Goal: Information Seeking & Learning: Check status

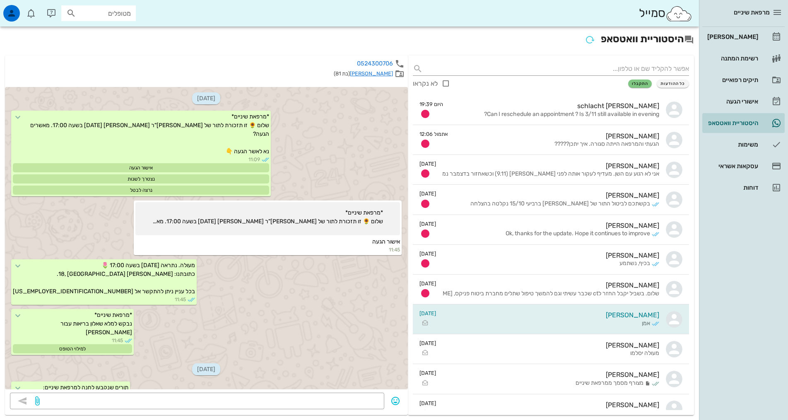
scroll to position [476, 0]
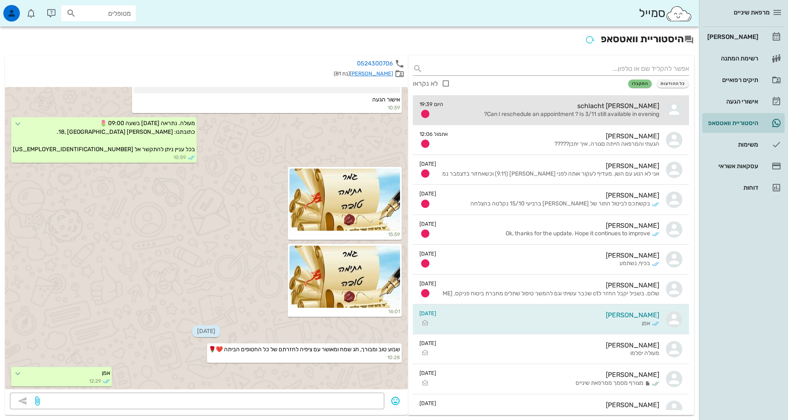
click at [547, 107] on div "[PERSON_NAME] schlacht" at bounding box center [554, 106] width 209 height 8
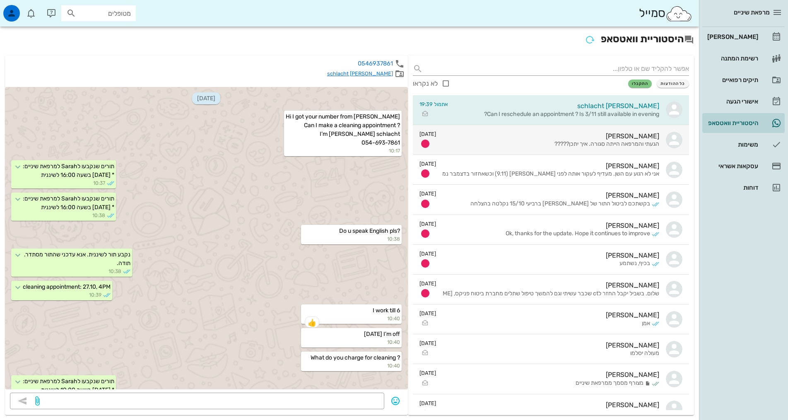
scroll to position [550, 0]
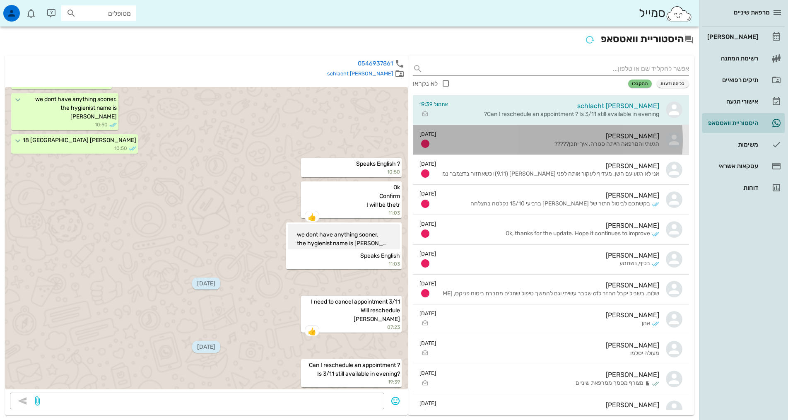
click at [542, 145] on div "הגעתי והמרפאה הייתה סגורה. איך יתכן?????" at bounding box center [551, 144] width 216 height 7
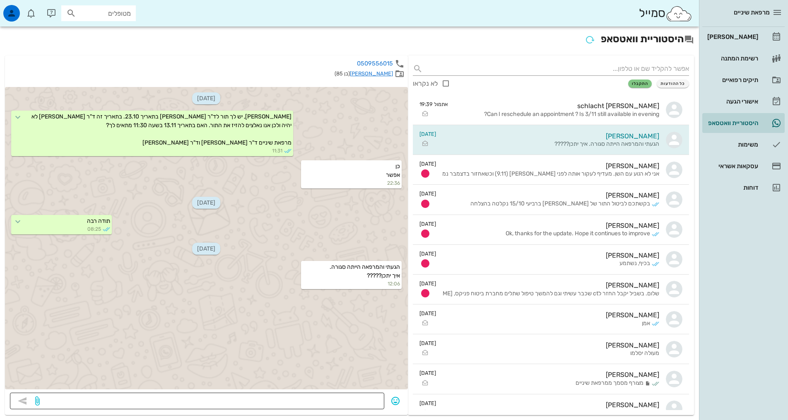
click at [336, 404] on textarea at bounding box center [210, 401] width 338 height 13
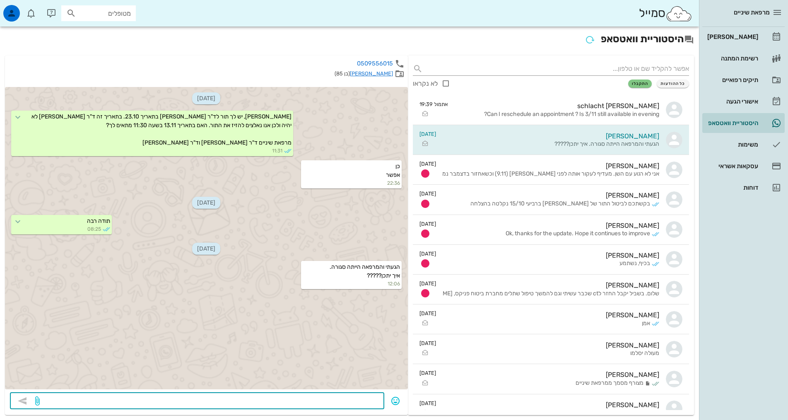
click at [336, 404] on textarea at bounding box center [210, 401] width 338 height 13
type textarea "ש"
click at [266, 399] on textarea "בוקר טוב, שים [PERSON_NAME] - התור שלך הוזז ל13.11 כפי שנכתב בהודעה הקודמת. סלי…" at bounding box center [210, 401] width 338 height 13
type textarea "בוקר טוב, שים [PERSON_NAME] - התור שלך הוזז ל13.11 ב 11:30 כפי שנכתב בהודעה הקו…"
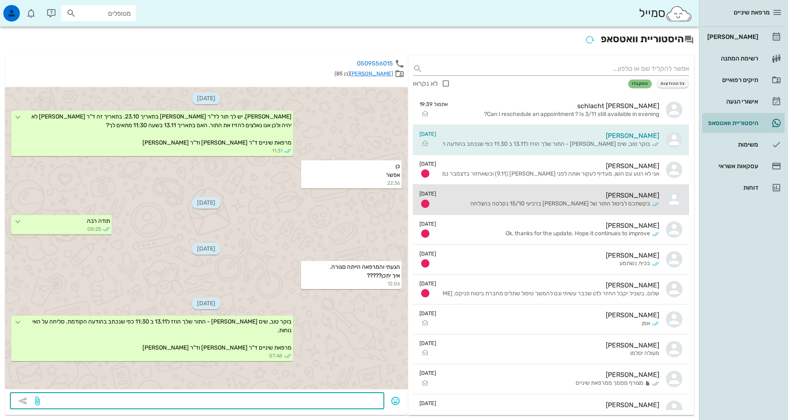
click at [628, 204] on div "בקשתכם לביטול התור של [PERSON_NAME] ברביעי 15/10 נקלטה בהצלחה" at bounding box center [546, 203] width 207 height 7
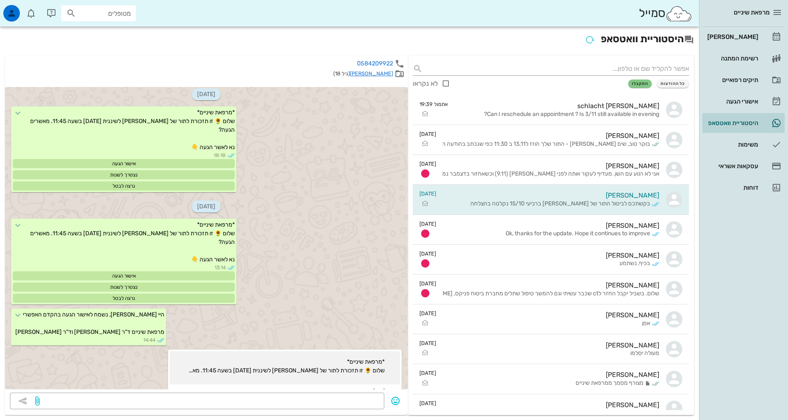
scroll to position [444, 0]
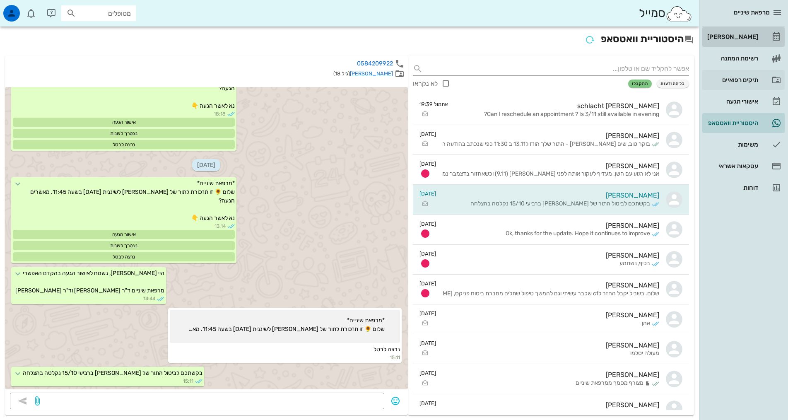
click at [739, 38] on div "[PERSON_NAME]" at bounding box center [731, 37] width 53 height 7
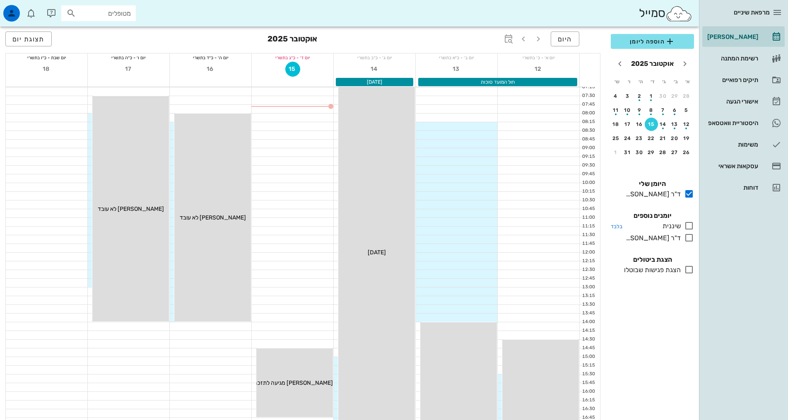
click at [687, 224] on icon at bounding box center [689, 226] width 10 height 10
click at [689, 238] on icon at bounding box center [689, 238] width 10 height 10
click at [690, 226] on icon at bounding box center [689, 226] width 10 height 10
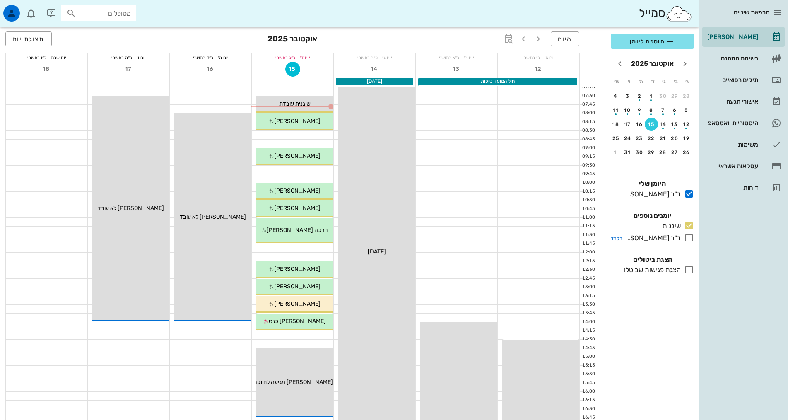
click at [689, 240] on icon at bounding box center [689, 238] width 10 height 10
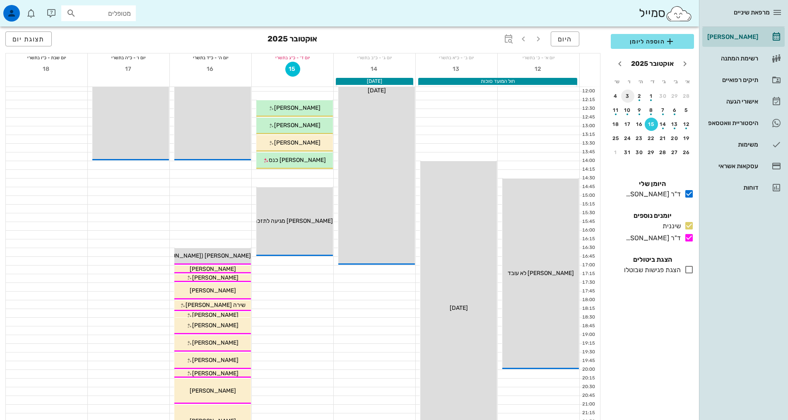
scroll to position [83, 0]
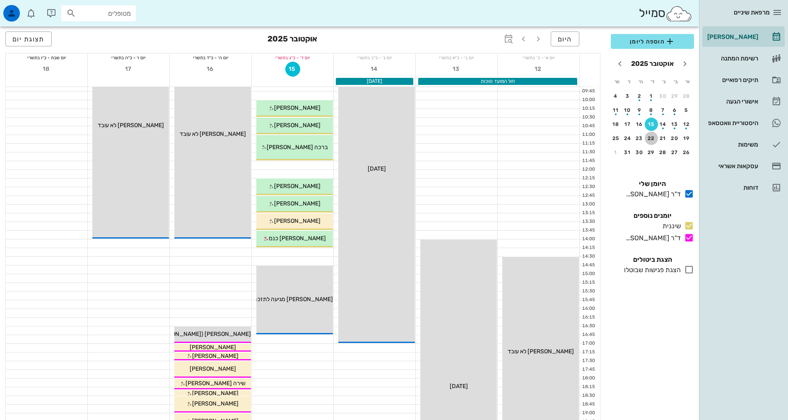
click at [652, 139] on div "22" at bounding box center [651, 138] width 13 height 6
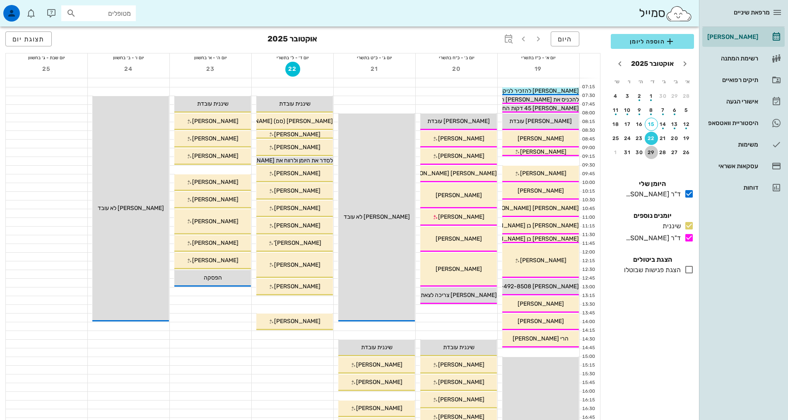
click at [650, 152] on div "29" at bounding box center [651, 152] width 13 height 6
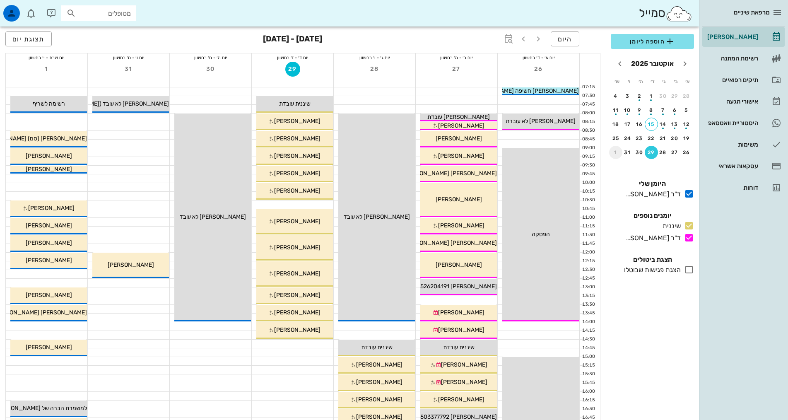
click at [619, 151] on div "1" at bounding box center [615, 152] width 13 height 6
click at [621, 151] on div "31" at bounding box center [627, 152] width 13 height 6
click at [616, 154] on div "1" at bounding box center [615, 152] width 13 height 6
click at [630, 112] on div "7" at bounding box center [627, 110] width 13 height 6
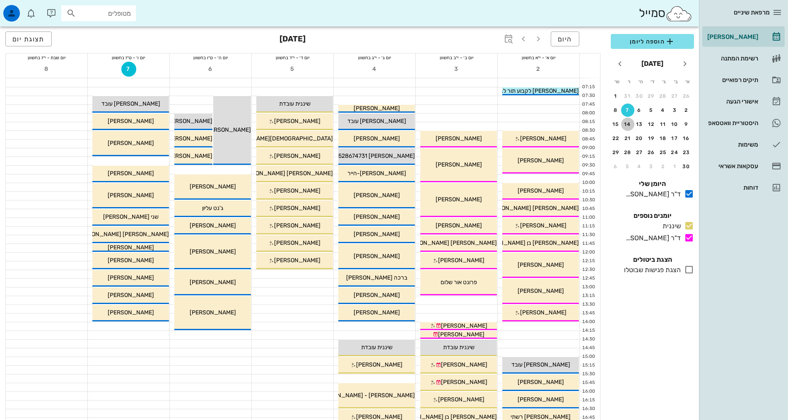
click at [632, 125] on div "14" at bounding box center [627, 124] width 13 height 6
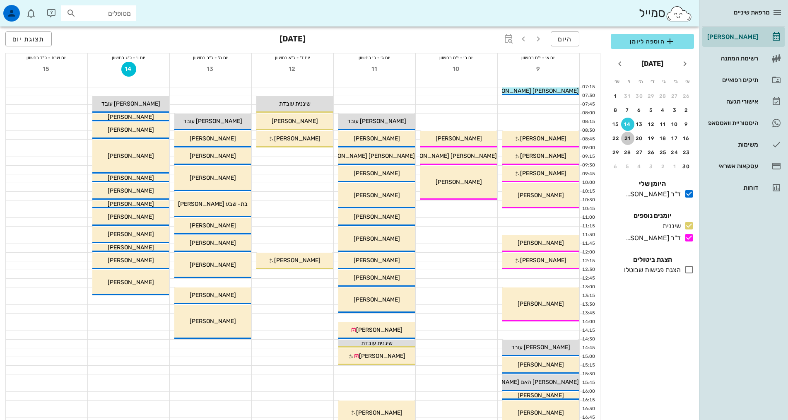
click at [630, 137] on div "21" at bounding box center [627, 138] width 13 height 6
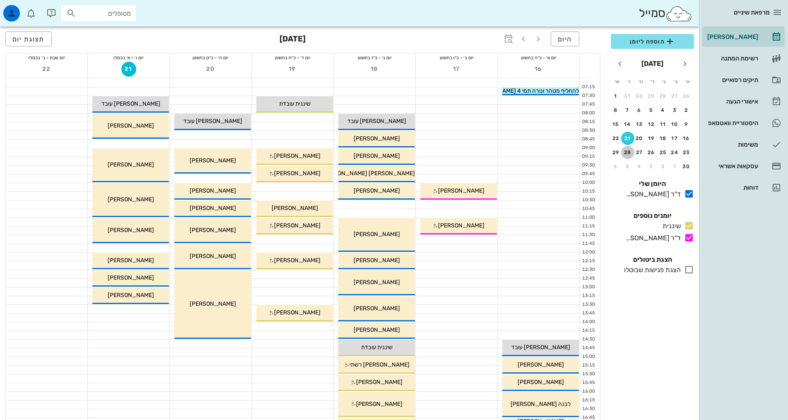
click at [628, 152] on div "28" at bounding box center [627, 152] width 13 height 6
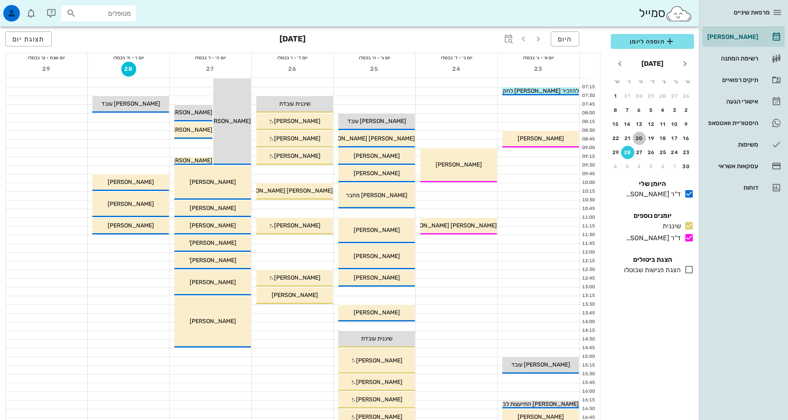
click at [637, 135] on button "20" at bounding box center [639, 138] width 13 height 13
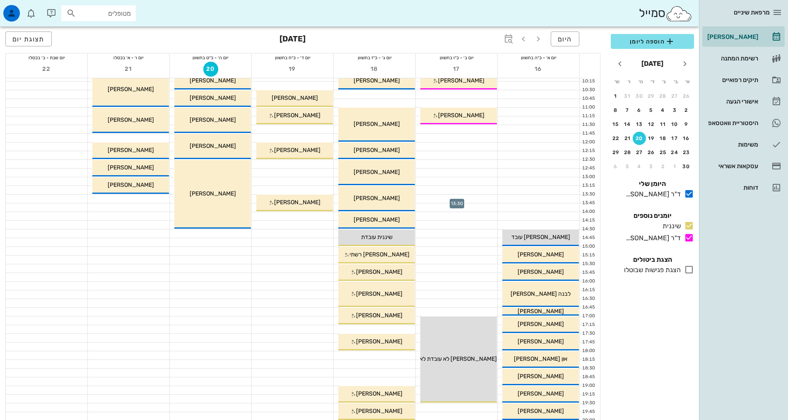
scroll to position [166, 0]
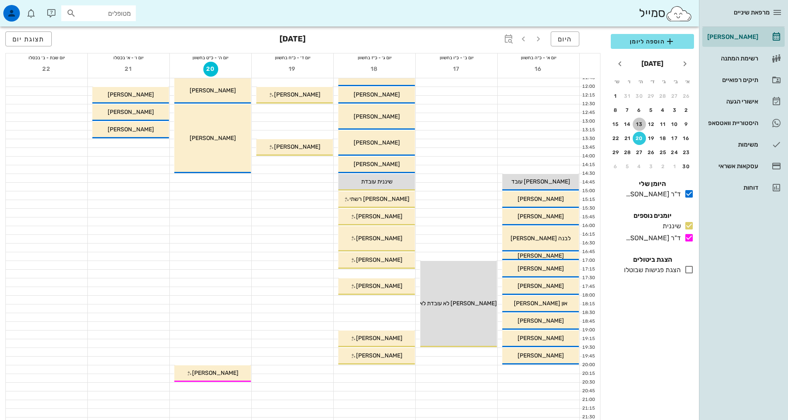
click at [637, 122] on div "13" at bounding box center [639, 124] width 13 height 6
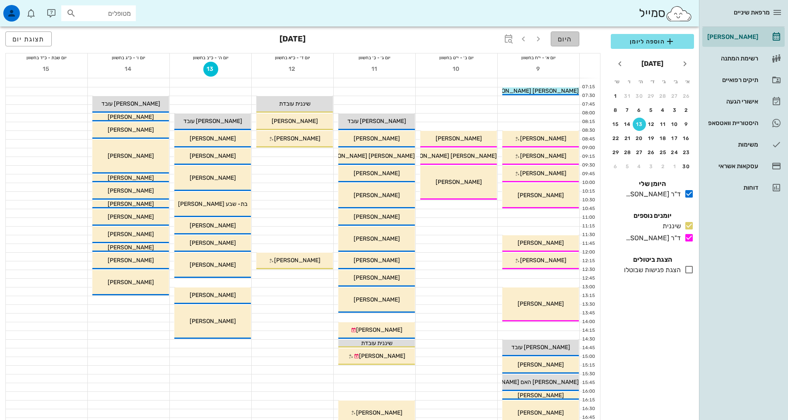
click at [568, 41] on span "היום" at bounding box center [565, 39] width 14 height 8
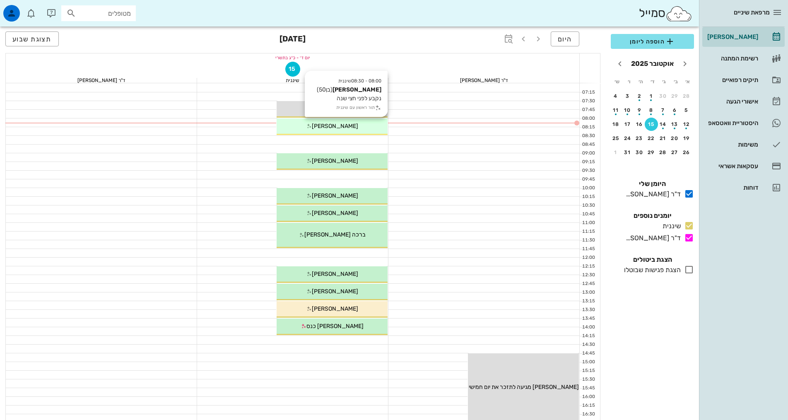
click at [356, 128] on div "[PERSON_NAME]" at bounding box center [332, 126] width 111 height 9
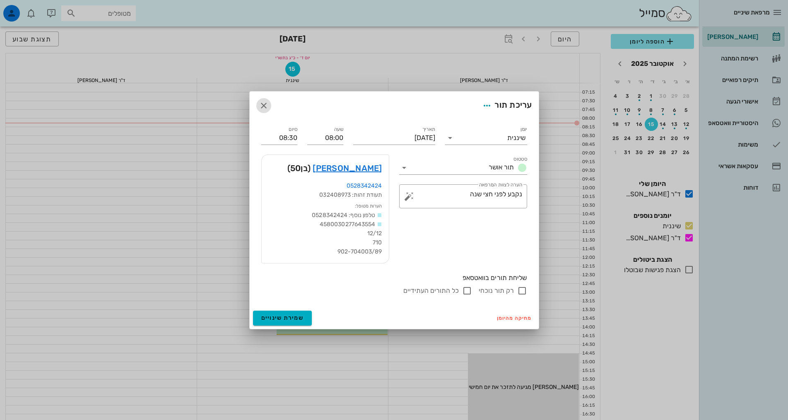
click at [261, 103] on icon "button" at bounding box center [264, 106] width 10 height 10
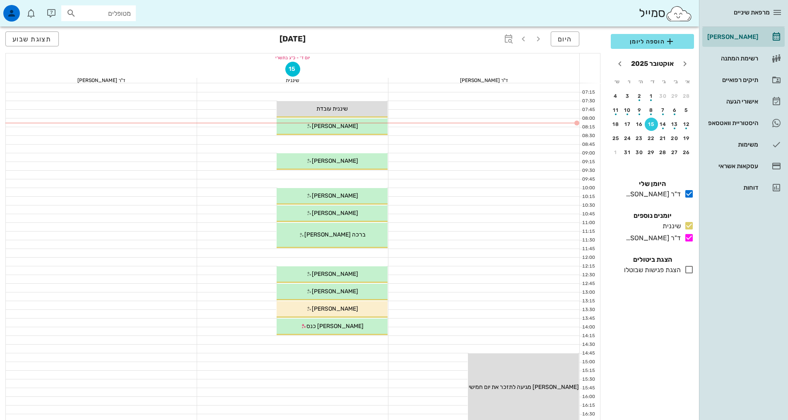
click at [261, 103] on div at bounding box center [292, 105] width 191 height 8
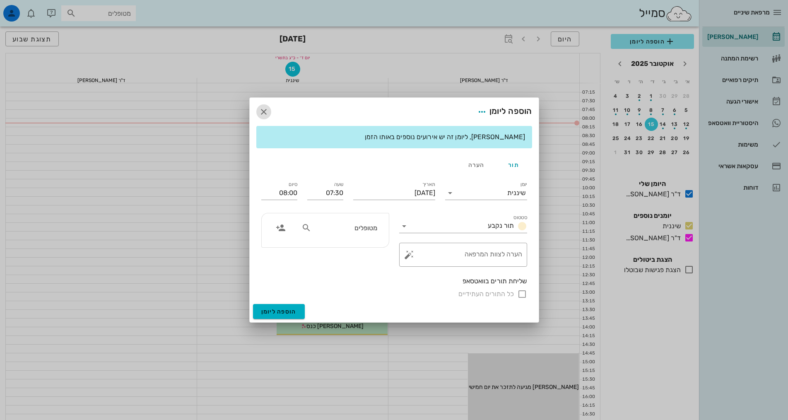
click at [265, 107] on icon "button" at bounding box center [264, 112] width 10 height 10
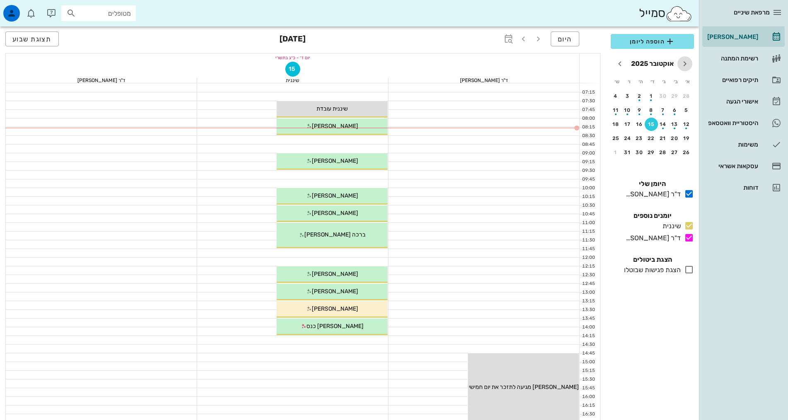
click at [688, 63] on icon "חודש שעבר" at bounding box center [685, 64] width 10 height 10
click at [623, 65] on icon "חודש הבא" at bounding box center [620, 64] width 10 height 10
click at [683, 63] on icon "חודש שעבר" at bounding box center [685, 64] width 10 height 10
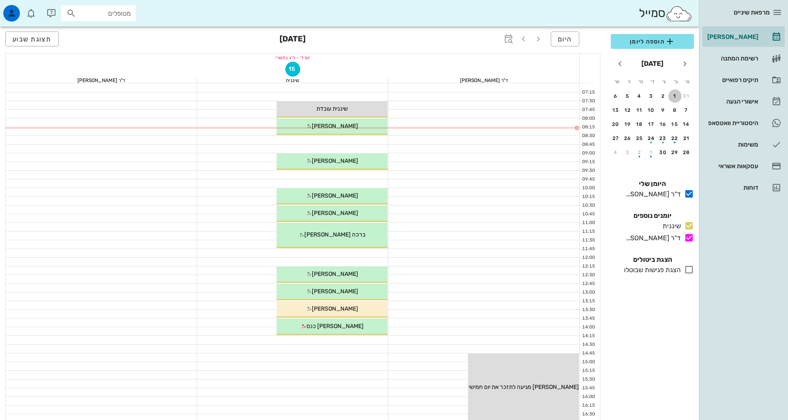
click at [673, 92] on button "1" at bounding box center [674, 95] width 13 height 13
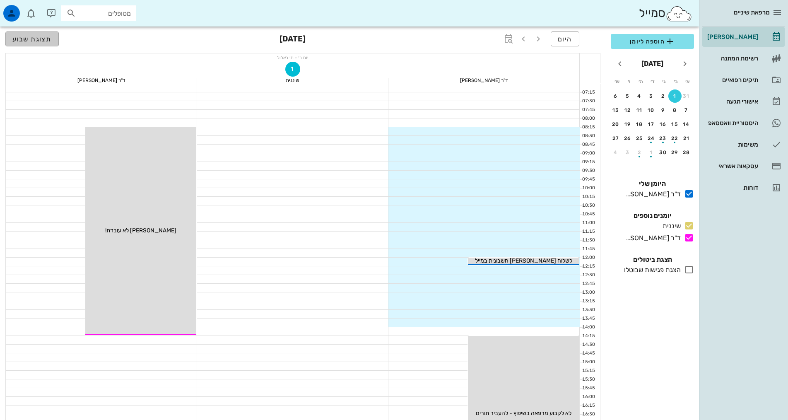
click at [41, 38] on span "תצוגת שבוע" at bounding box center [31, 39] width 39 height 8
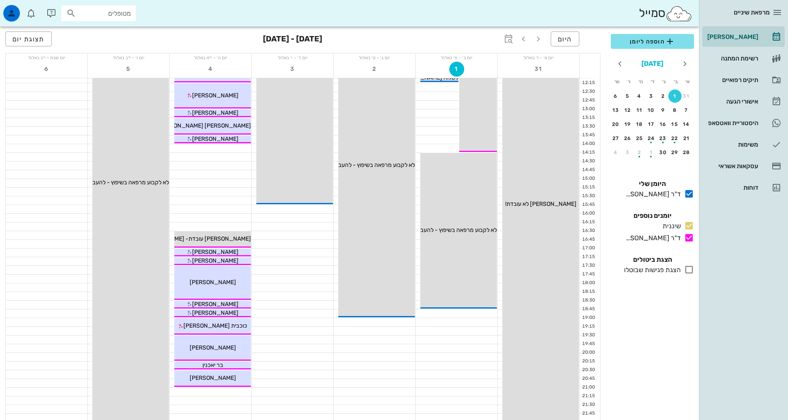
scroll to position [83, 0]
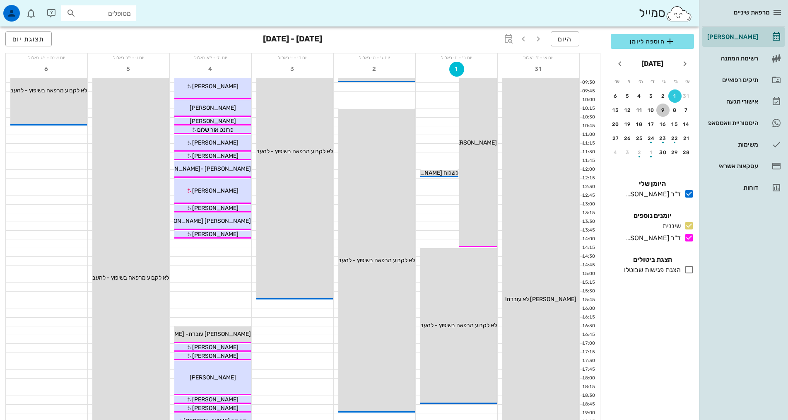
click at [659, 111] on div "9" at bounding box center [662, 110] width 13 height 6
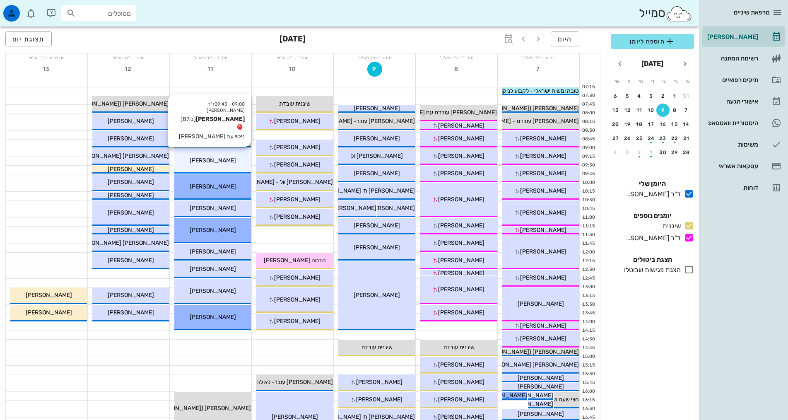
click at [219, 159] on span "[PERSON_NAME]" at bounding box center [213, 160] width 46 height 7
click at [219, 159] on div "מרפאת שיניים [PERSON_NAME] רשימת המתנה תיקים רפואיים אישורי הגעה היסטוריית וואט…" at bounding box center [394, 334] width 788 height 669
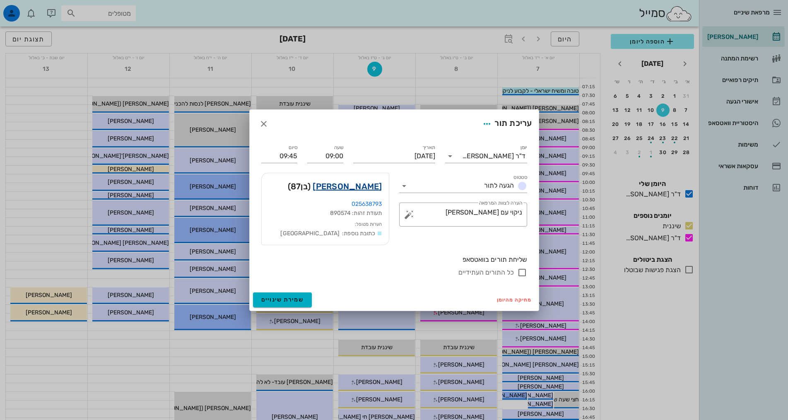
click at [349, 186] on link "[PERSON_NAME]" at bounding box center [347, 186] width 69 height 13
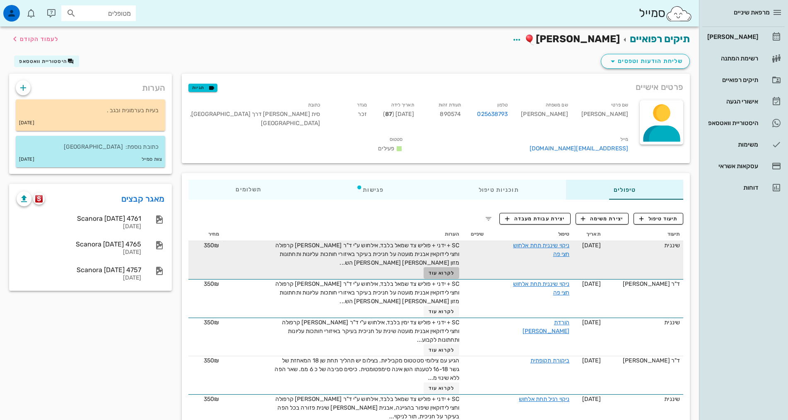
click at [428, 270] on span "לקרוא עוד" at bounding box center [441, 273] width 26 height 6
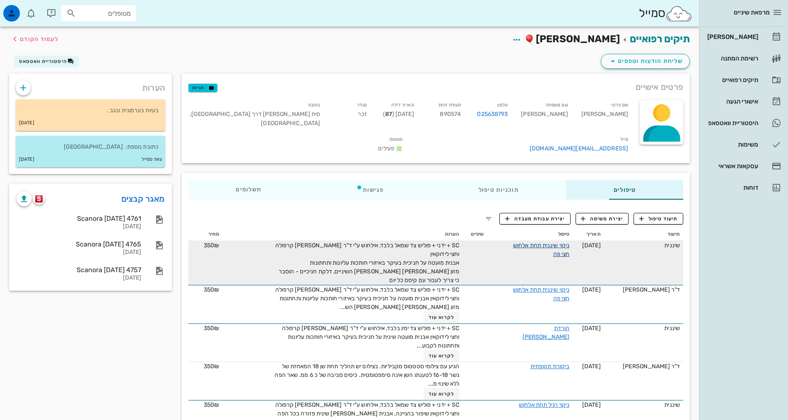
click at [532, 242] on link "ניקוי שיננית תחת אלחוש חצי פה" at bounding box center [541, 250] width 56 height 16
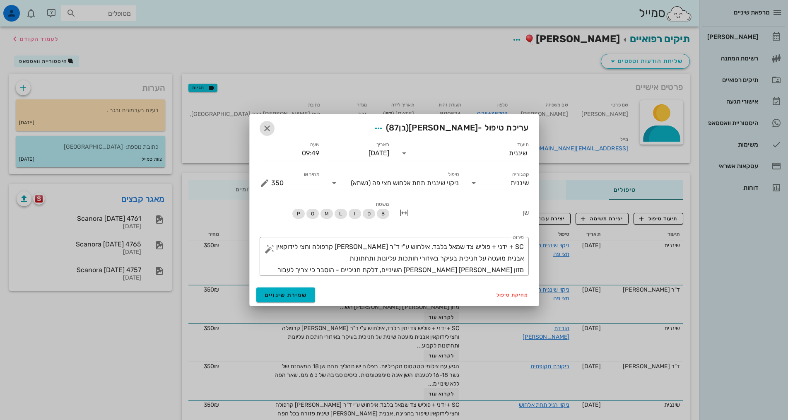
click at [267, 129] on icon "button" at bounding box center [267, 128] width 10 height 10
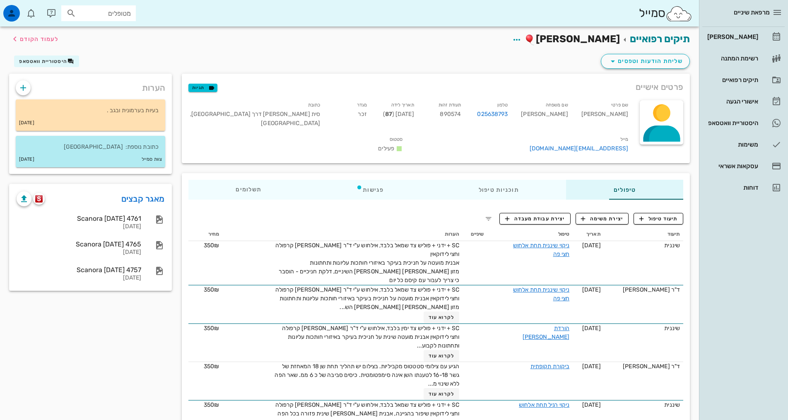
click at [267, 129] on div "שם פרטי [PERSON_NAME] שם משפחה [PERSON_NAME] 025638793 תעודת זהות 890574 תאריך …" at bounding box center [408, 128] width 451 height 66
click at [29, 40] on span "לעמוד הקודם" at bounding box center [39, 39] width 38 height 7
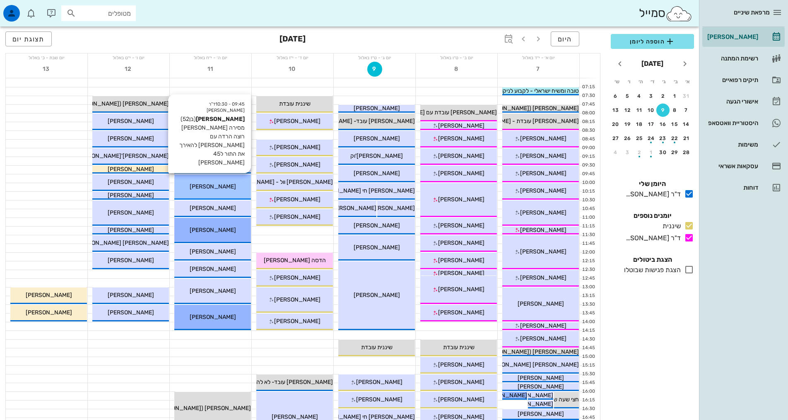
click at [244, 186] on div "[PERSON_NAME]" at bounding box center [212, 186] width 77 height 9
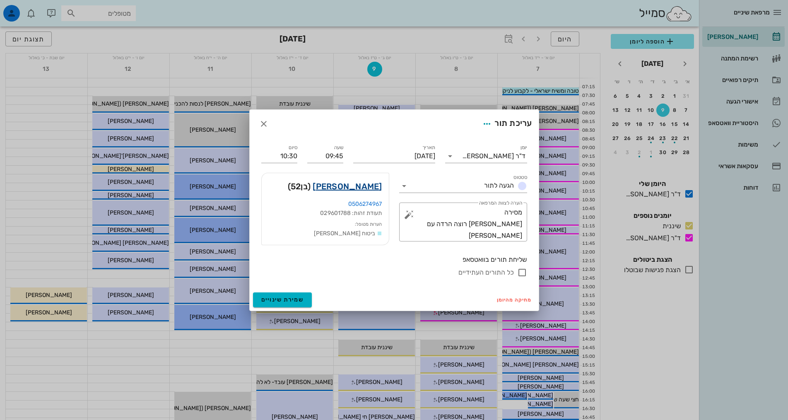
click at [353, 187] on link "[PERSON_NAME]" at bounding box center [347, 186] width 69 height 13
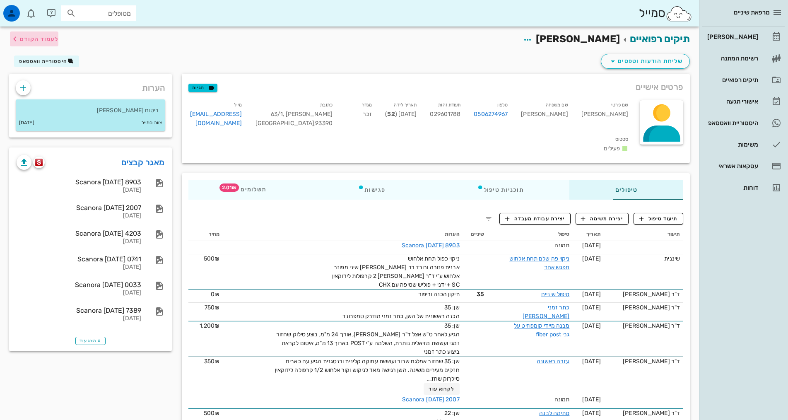
click at [19, 39] on icon "button" at bounding box center [15, 39] width 10 height 10
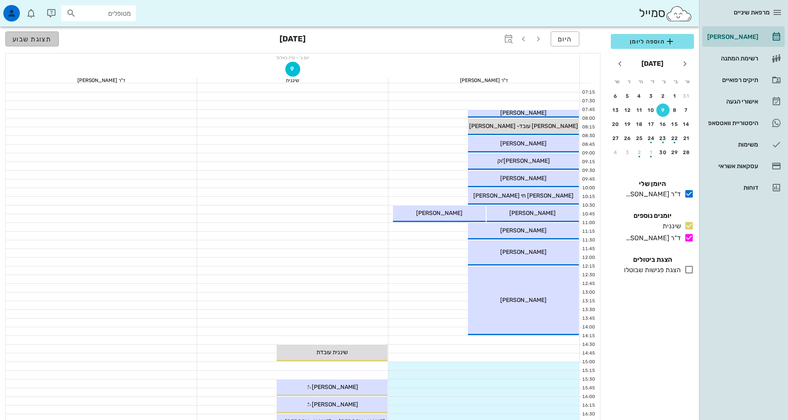
click at [48, 42] on span "תצוגת שבוע" at bounding box center [31, 39] width 39 height 8
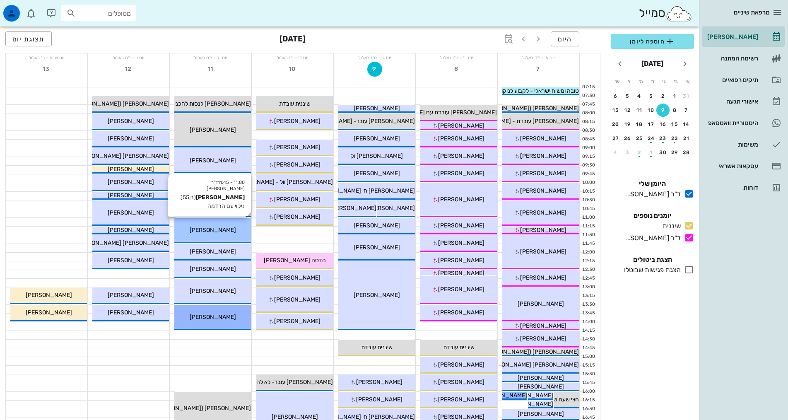
click at [222, 233] on div "[PERSON_NAME]" at bounding box center [212, 230] width 77 height 9
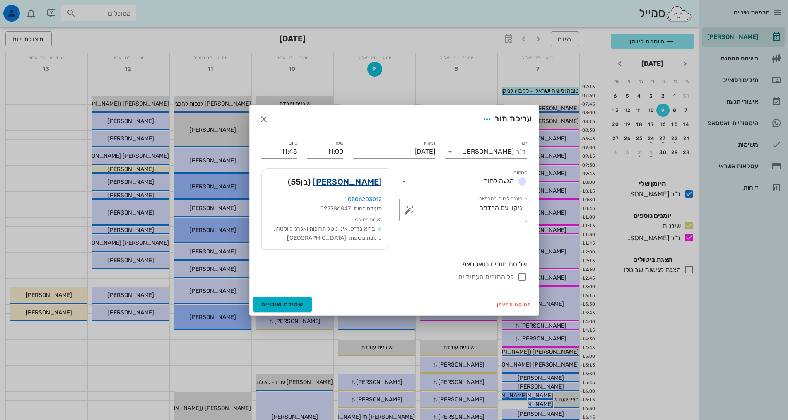
click at [357, 180] on link "[PERSON_NAME]" at bounding box center [347, 181] width 69 height 13
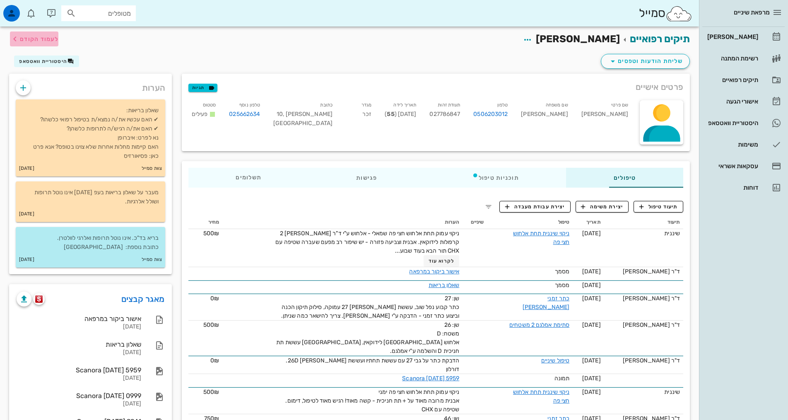
click at [29, 40] on span "לעמוד הקודם" at bounding box center [39, 39] width 38 height 7
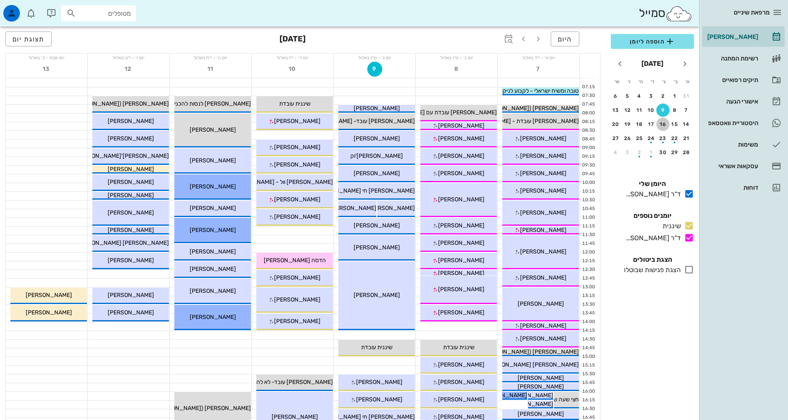
click at [663, 126] on div "16" at bounding box center [662, 124] width 13 height 6
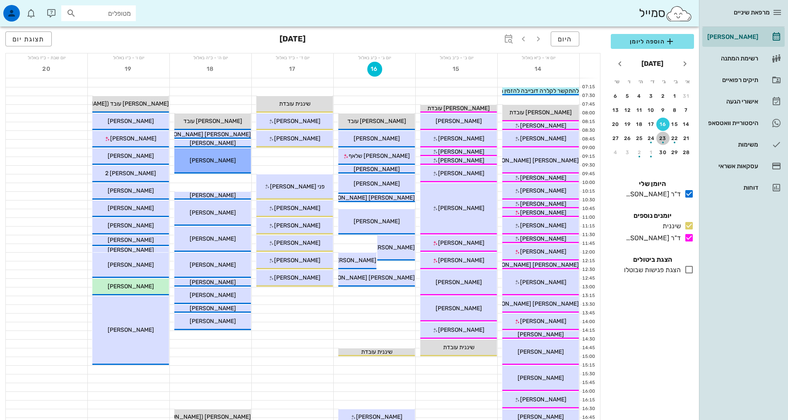
click at [665, 138] on div "button" at bounding box center [662, 140] width 13 height 5
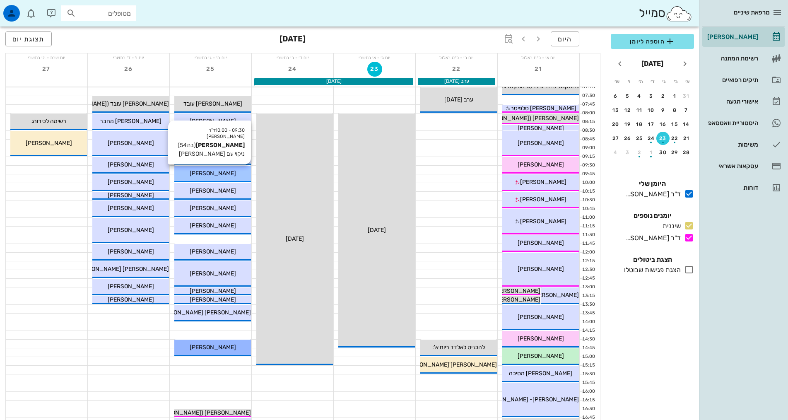
click at [239, 175] on div "[PERSON_NAME]" at bounding box center [212, 173] width 77 height 9
click at [239, 175] on div "מרפאת שיניים [PERSON_NAME] רשימת המתנה תיקים רפואיים אישורי הגעה היסטוריית וואט…" at bounding box center [394, 334] width 788 height 669
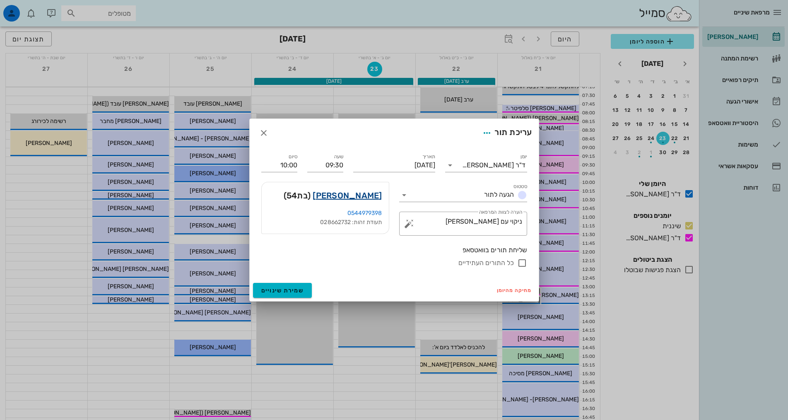
click at [344, 192] on link "[PERSON_NAME]" at bounding box center [347, 195] width 69 height 13
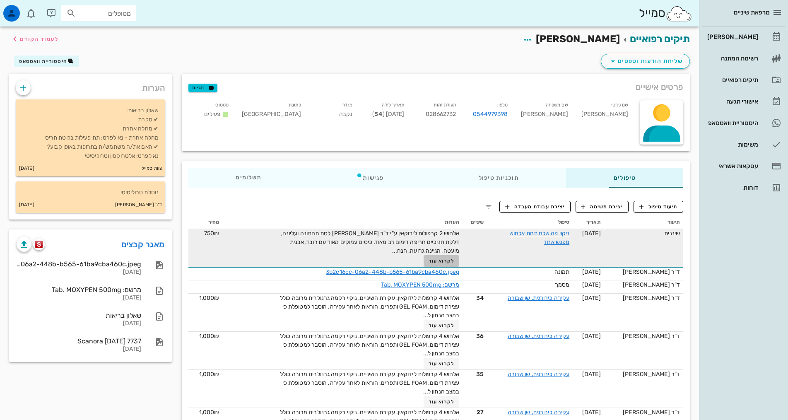
click at [428, 262] on span "לקרוא עוד" at bounding box center [441, 261] width 26 height 6
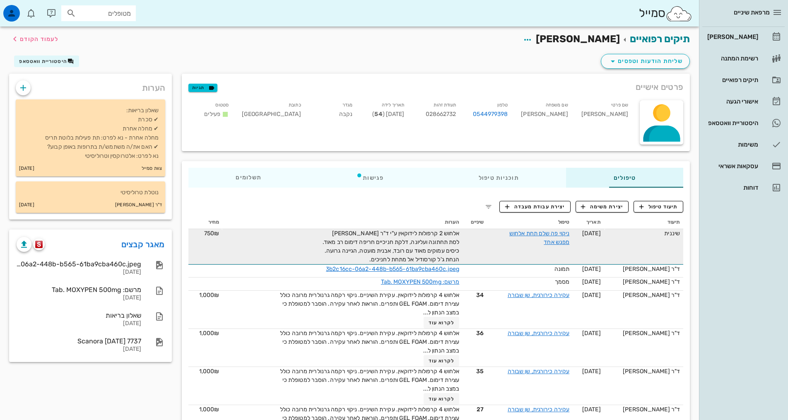
click at [419, 262] on span "אלחוש 2 קרפולות לידוקאין ע"י ד"ר [PERSON_NAME] לסת תחתונה ועליונה, דלקת חניכיים…" at bounding box center [390, 246] width 137 height 33
click at [37, 39] on span "לעמוד הקודם" at bounding box center [39, 39] width 38 height 7
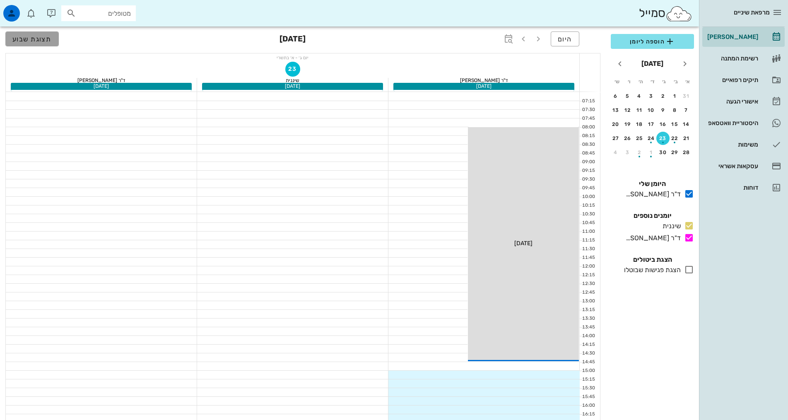
click at [44, 38] on span "תצוגת שבוע" at bounding box center [31, 39] width 39 height 8
click at [44, 38] on button "תצוגת שבוע" at bounding box center [31, 38] width 53 height 15
click at [34, 40] on span "תצוגת שבוע" at bounding box center [31, 39] width 39 height 8
click at [32, 42] on span "תצוגת שבוע" at bounding box center [31, 39] width 39 height 8
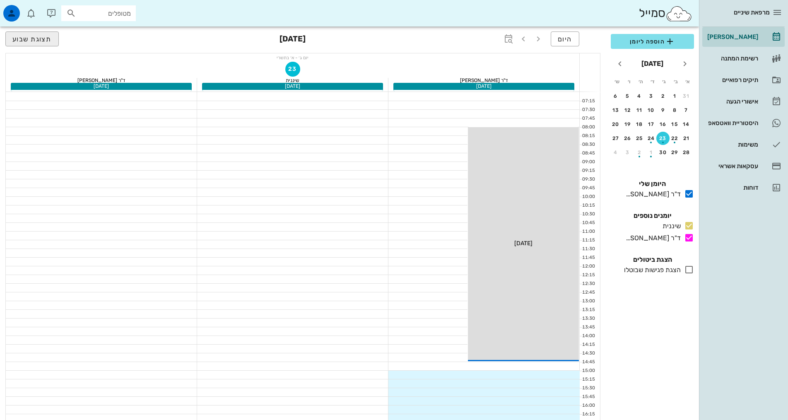
click at [32, 42] on span "תצוגת שבוע" at bounding box center [31, 39] width 39 height 8
click at [664, 122] on div "16" at bounding box center [662, 124] width 13 height 6
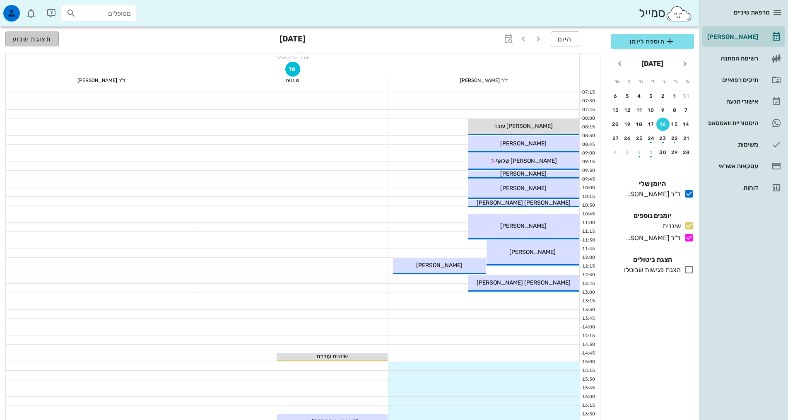
click at [16, 34] on button "תצוגת שבוע" at bounding box center [31, 38] width 53 height 15
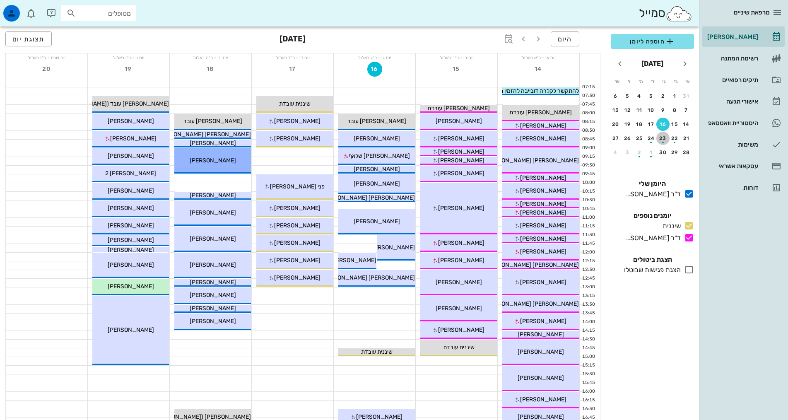
click at [667, 139] on div "button" at bounding box center [662, 140] width 13 height 5
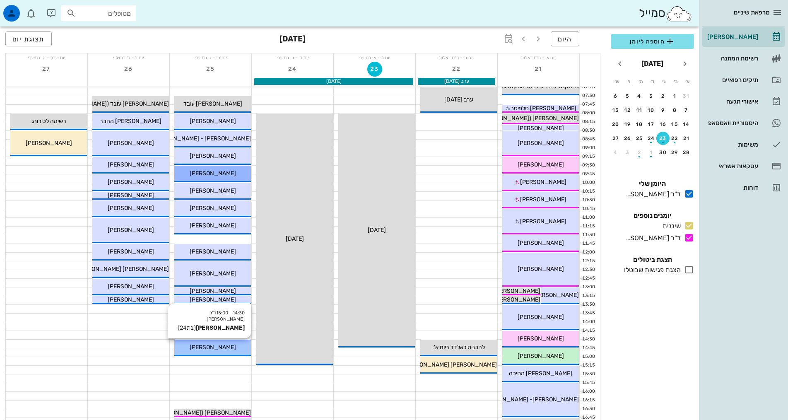
click at [232, 344] on div "[PERSON_NAME]" at bounding box center [212, 347] width 77 height 9
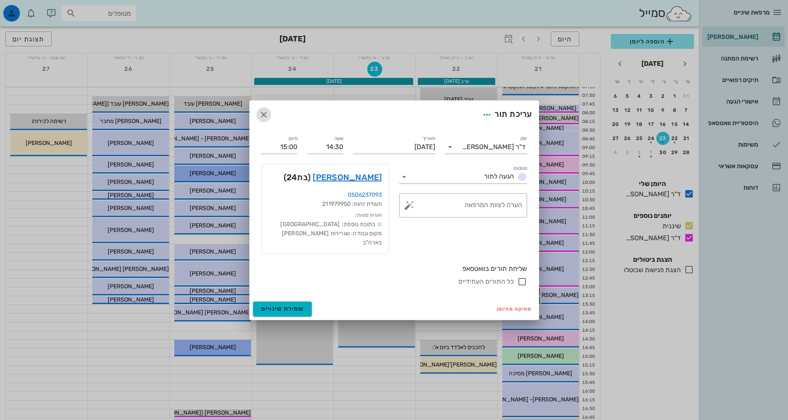
click at [264, 117] on icon "button" at bounding box center [264, 115] width 10 height 10
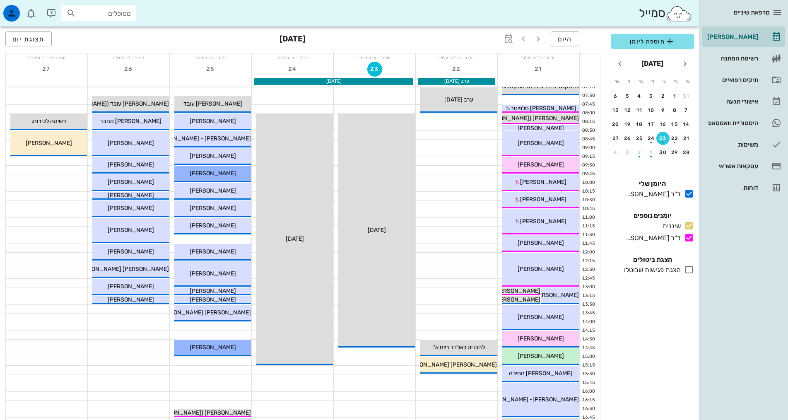
click at [264, 117] on div "08:00 - 15:15 ד"ר [PERSON_NAME] [DATE] [DATE]" at bounding box center [294, 238] width 77 height 251
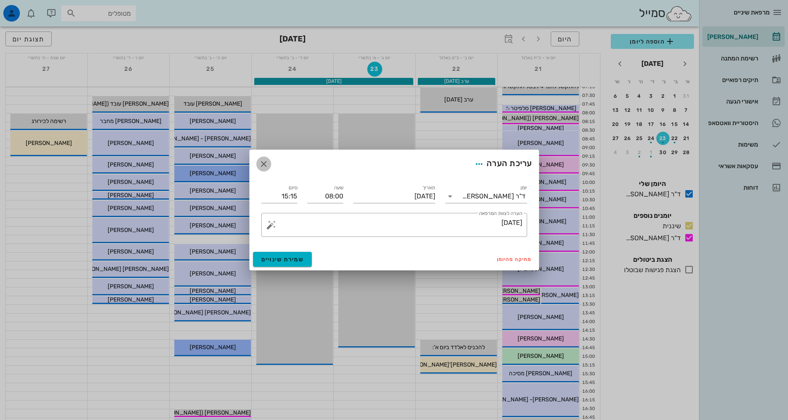
click at [262, 163] on icon "button" at bounding box center [264, 164] width 10 height 10
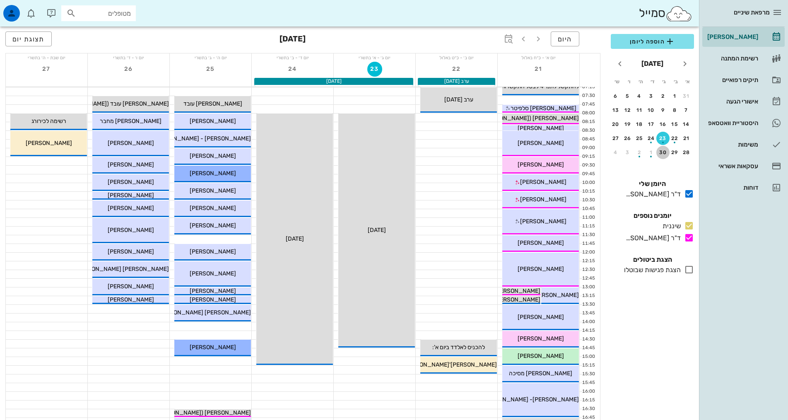
click at [662, 154] on div "30" at bounding box center [662, 152] width 13 height 6
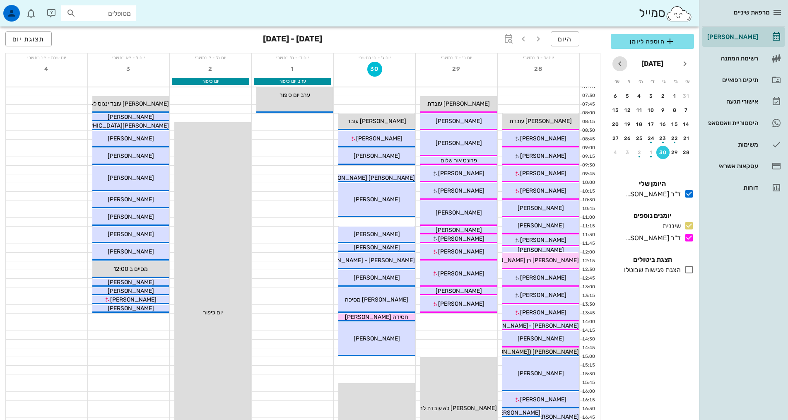
click at [621, 63] on icon "חודש הבא" at bounding box center [620, 64] width 10 height 10
click at [653, 109] on div "8" at bounding box center [651, 110] width 13 height 6
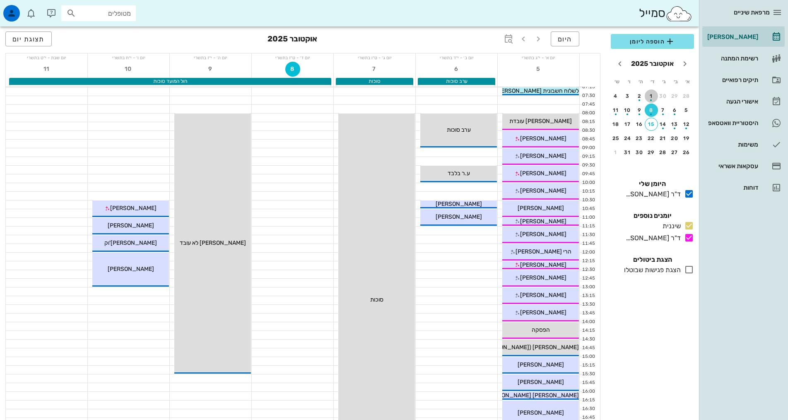
click at [649, 94] on div "1" at bounding box center [651, 96] width 13 height 6
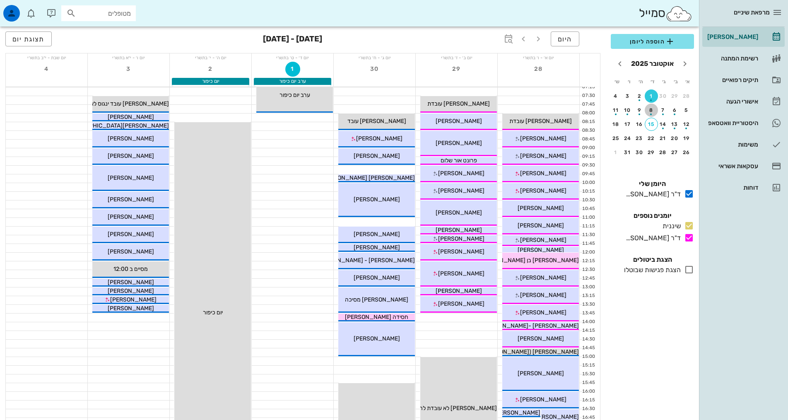
click at [652, 111] on div "button" at bounding box center [651, 112] width 13 height 5
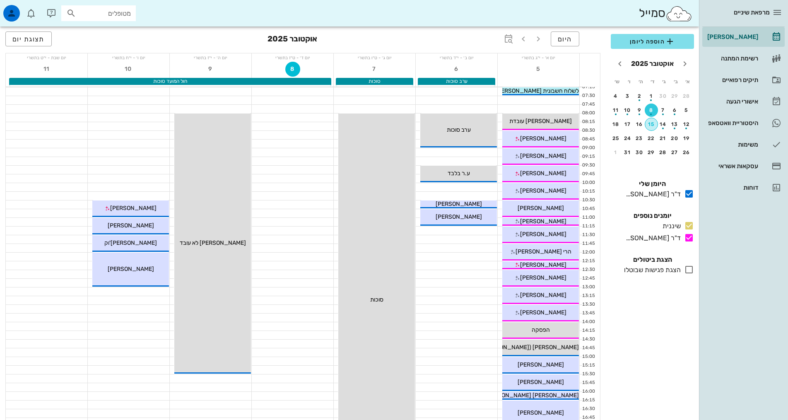
click at [649, 125] on div "15" at bounding box center [651, 124] width 12 height 6
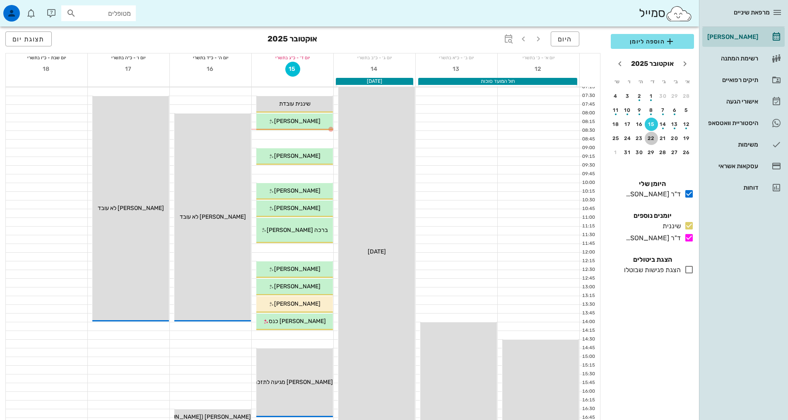
click at [648, 139] on div "22" at bounding box center [651, 138] width 13 height 6
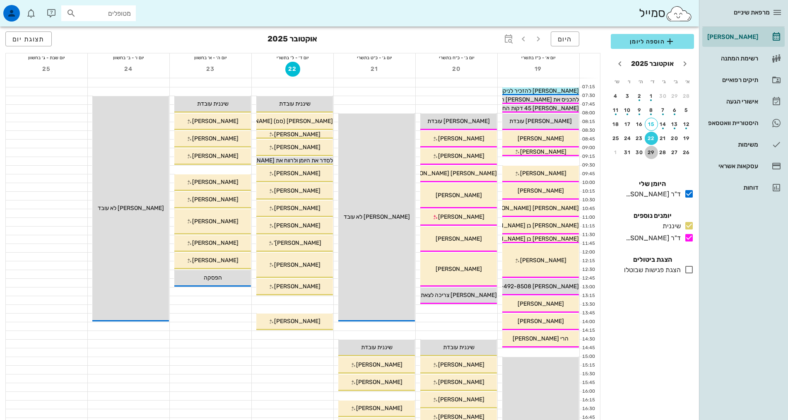
click at [648, 150] on div "29" at bounding box center [651, 152] width 13 height 6
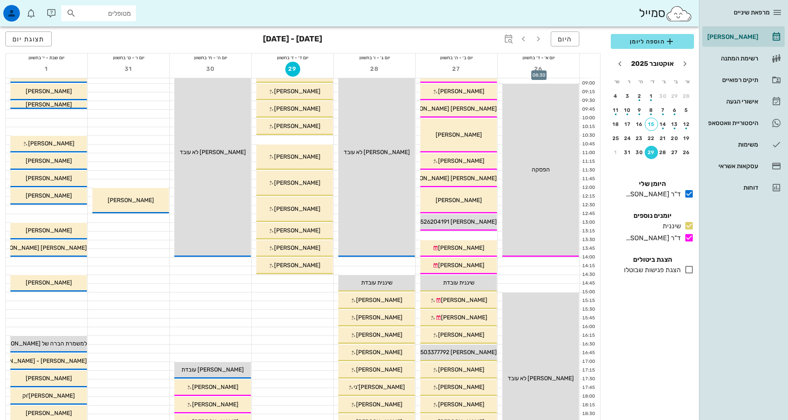
scroll to position [83, 0]
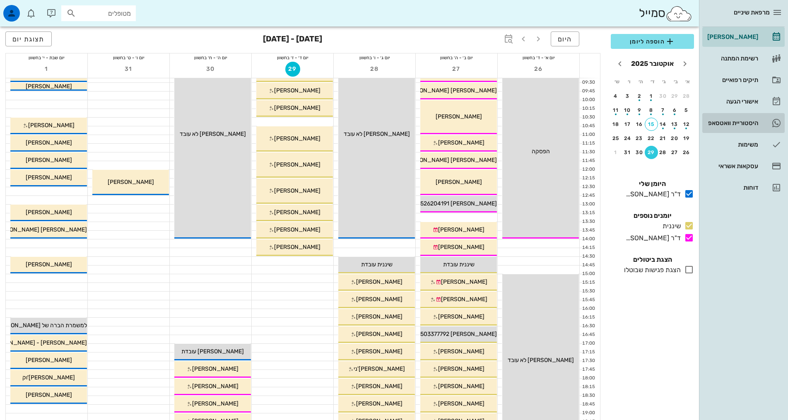
click at [724, 122] on div "היסטוריית וואטסאפ" at bounding box center [731, 123] width 53 height 7
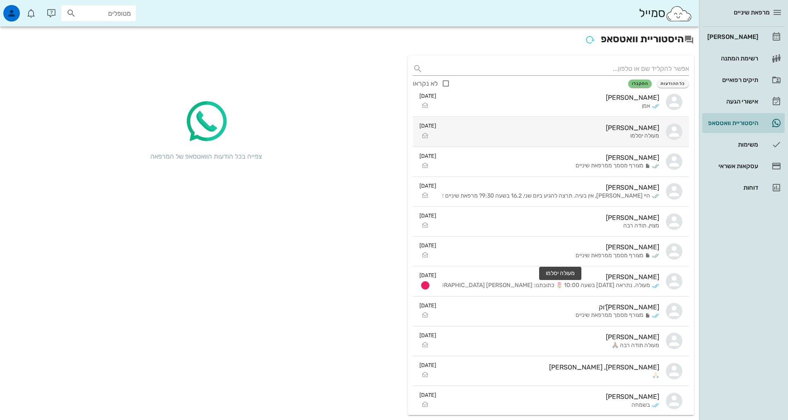
scroll to position [248, 0]
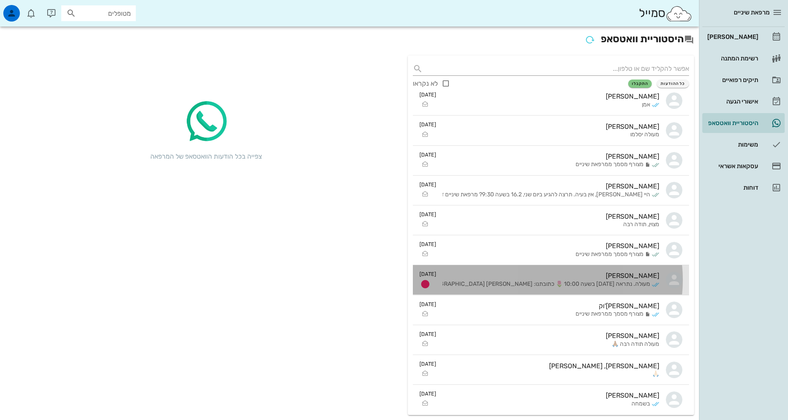
click at [635, 277] on div "[PERSON_NAME]" at bounding box center [551, 276] width 216 height 8
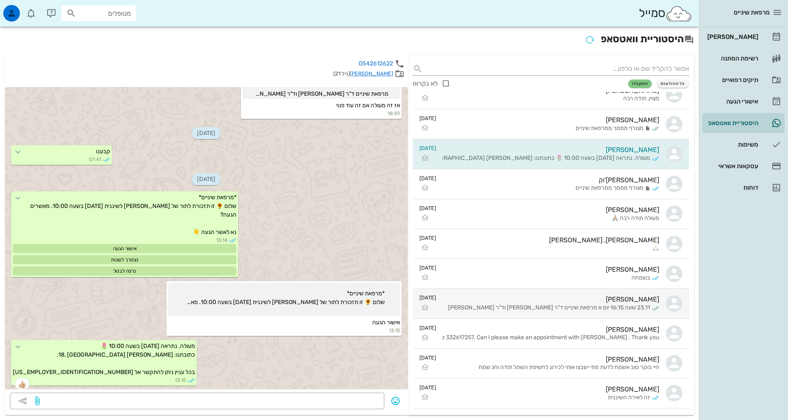
scroll to position [373, 0]
